Goal: Task Accomplishment & Management: Manage account settings

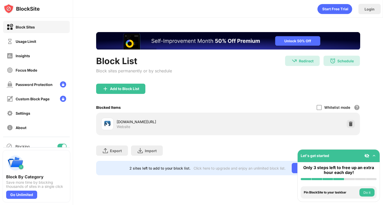
click at [202, 28] on div "Block List Block sites permanently or by schedule Redirect Redirect to [DOMAIN_…" at bounding box center [228, 104] width 310 height 172
click at [19, 58] on div "Insights" at bounding box center [18, 56] width 23 height 6
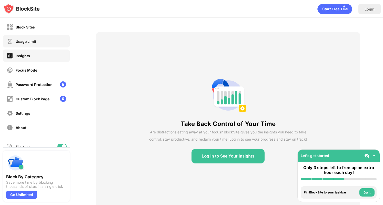
click at [46, 41] on div "Usage Limit" at bounding box center [36, 41] width 67 height 12
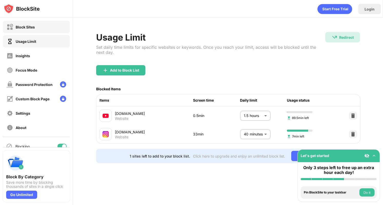
click at [34, 32] on div "Block Sites" at bounding box center [36, 27] width 67 height 12
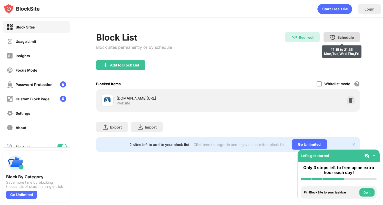
click at [332, 39] on img at bounding box center [333, 37] width 6 height 6
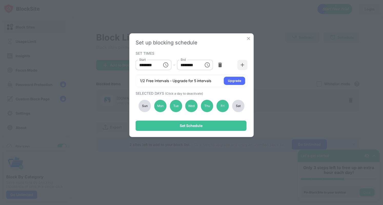
click at [247, 42] on div "Set up blocking schedule" at bounding box center [192, 43] width 112 height 6
click at [248, 39] on img at bounding box center [248, 38] width 5 height 5
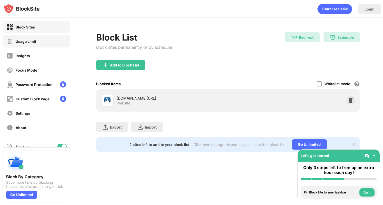
click at [24, 42] on div "Usage Limit" at bounding box center [26, 41] width 21 height 4
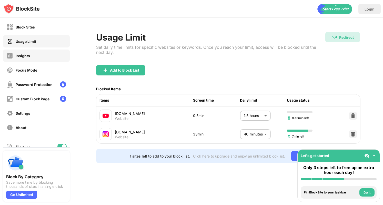
click at [24, 51] on div "Insights" at bounding box center [36, 56] width 67 height 12
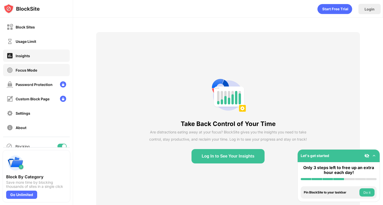
click at [22, 67] on div "Focus Mode" at bounding box center [22, 70] width 31 height 6
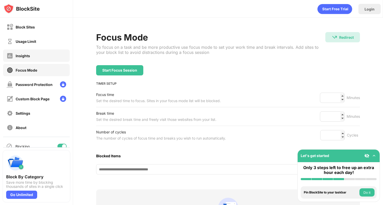
click at [24, 50] on div "Insights" at bounding box center [36, 56] width 67 height 12
